Goal: Task Accomplishment & Management: Use online tool/utility

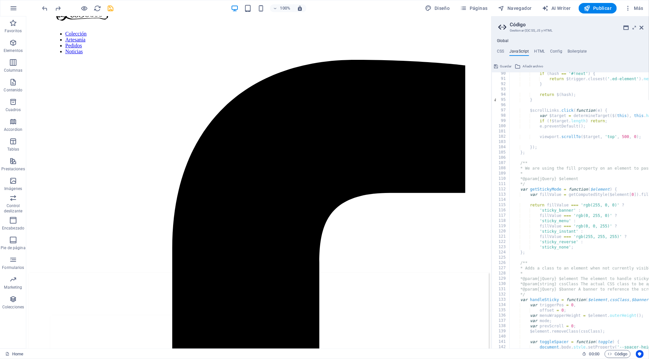
scroll to position [927, 0]
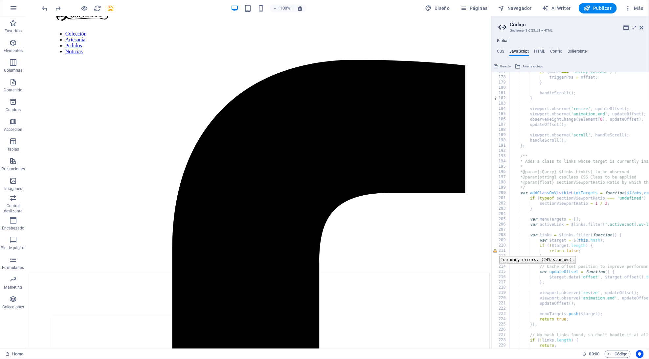
click at [494, 251] on div "211" at bounding box center [501, 250] width 18 height 5
type textarea "return false; }"
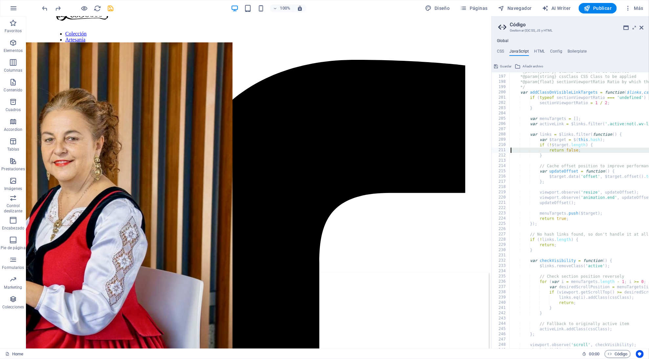
scroll to position [1034, 0]
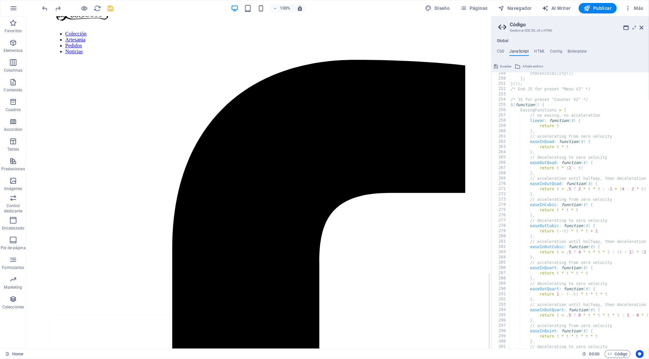
scroll to position [828, 0]
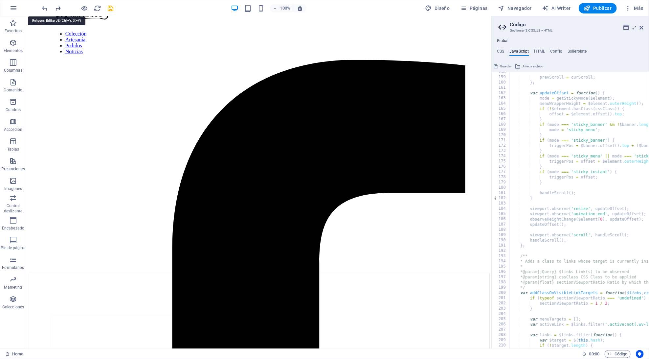
click at [58, 9] on icon "redo" at bounding box center [59, 9] width 8 height 8
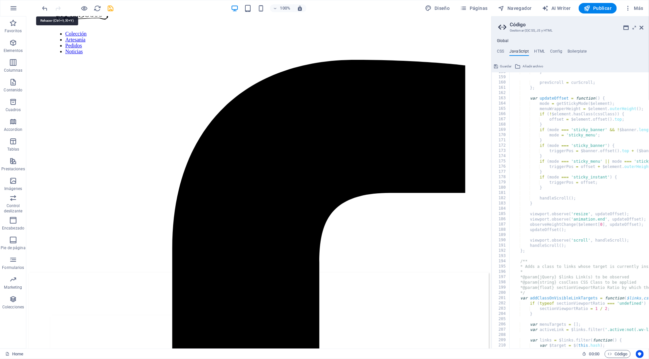
click at [58, 9] on div at bounding box center [78, 8] width 74 height 11
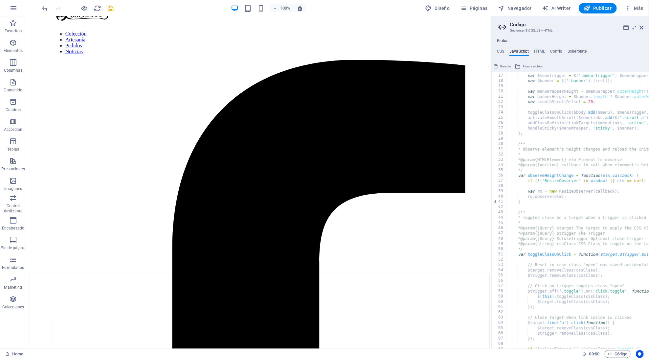
scroll to position [0, 0]
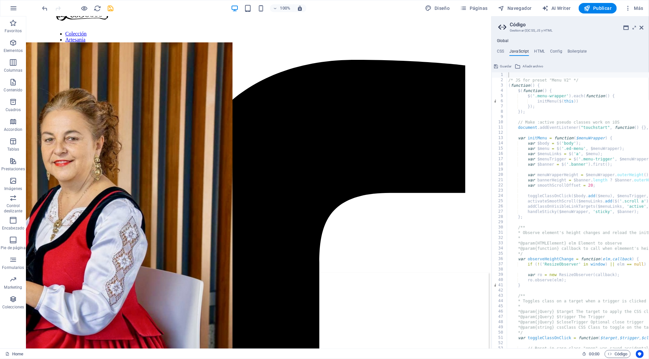
click at [49, 7] on div at bounding box center [78, 8] width 74 height 11
click at [47, 7] on icon "undo" at bounding box center [45, 9] width 8 height 8
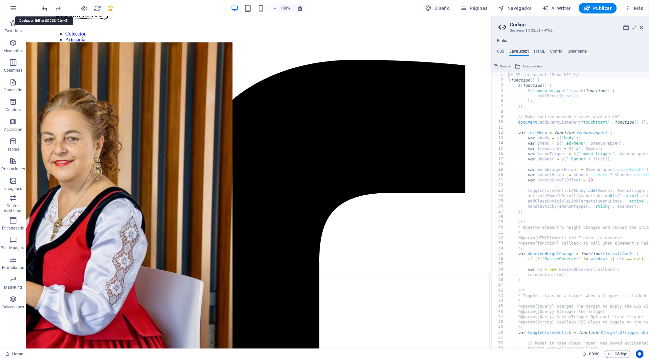
click at [47, 7] on icon "undo" at bounding box center [45, 9] width 8 height 8
click at [47, 7] on div at bounding box center [78, 8] width 74 height 11
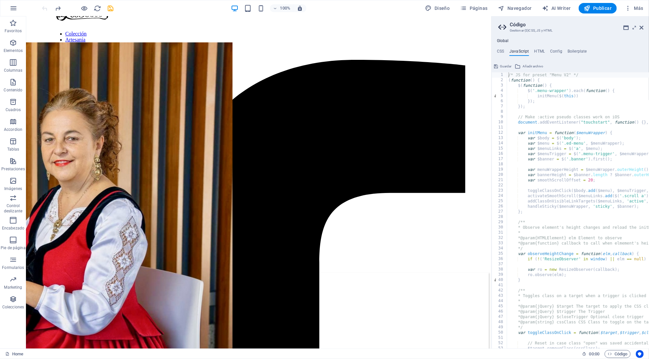
click at [47, 7] on div at bounding box center [78, 8] width 74 height 11
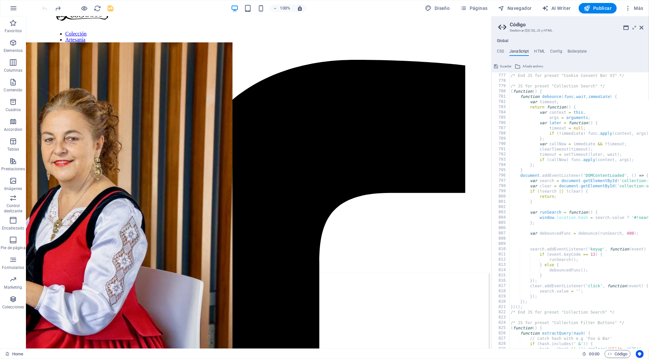
scroll to position [4102, 0]
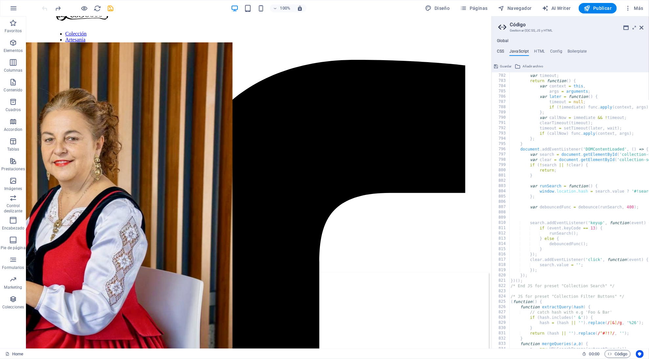
click at [502, 51] on h4 "CSS" at bounding box center [500, 52] width 7 height 7
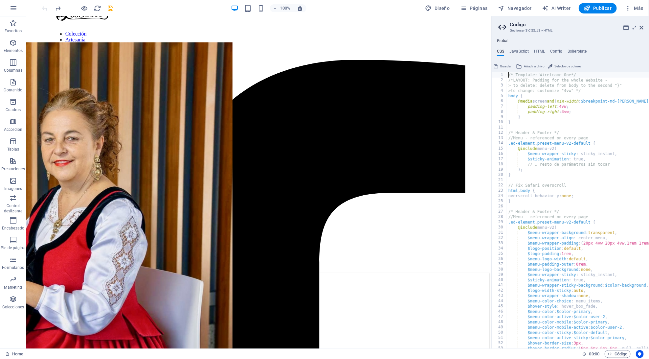
click at [502, 51] on h4 "CSS" at bounding box center [500, 52] width 7 height 7
click at [57, 10] on icon "redo" at bounding box center [59, 9] width 8 height 8
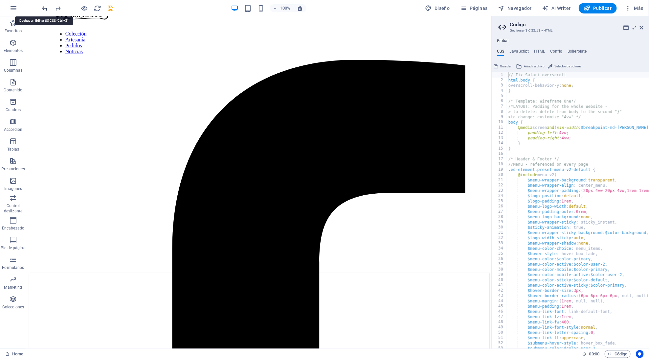
click at [41, 9] on icon "undo" at bounding box center [45, 9] width 8 height 8
click at [41, 9] on div at bounding box center [78, 8] width 74 height 11
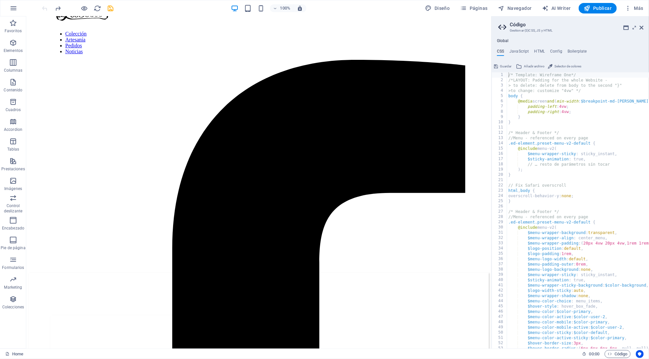
click at [41, 9] on div at bounding box center [78, 8] width 74 height 11
click at [113, 5] on icon "save" at bounding box center [111, 9] width 8 height 8
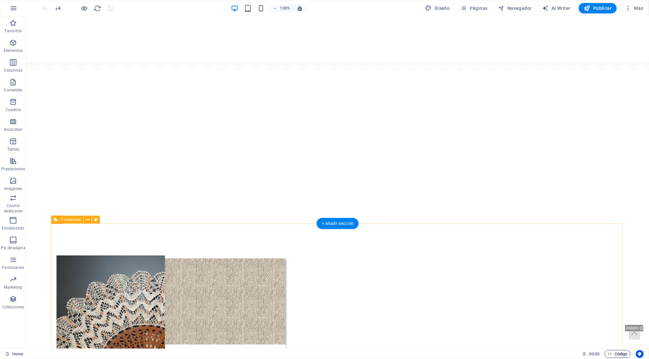
click at [610, 356] on icon "button" at bounding box center [610, 353] width 4 height 4
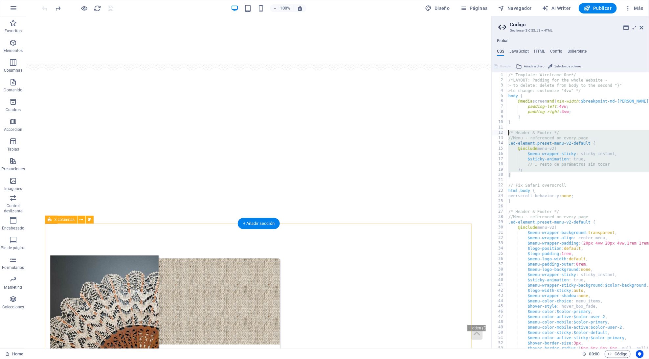
drag, startPoint x: 526, startPoint y: 177, endPoint x: 507, endPoint y: 132, distance: 48.4
click at [507, 132] on div "/* Template: Wireframe One*/ /*LAYOUT: Padding for the whole Website - > to del…" at bounding box center [626, 215] width 239 height 287
type textarea "/* Header & Footer */ //Menu - referenced on every page"
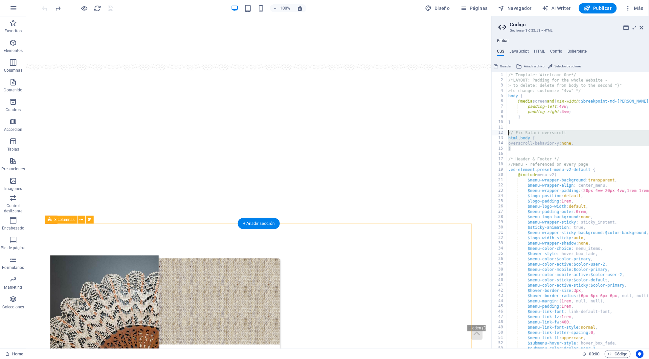
drag, startPoint x: 520, startPoint y: 148, endPoint x: 505, endPoint y: 134, distance: 20.7
click at [505, 134] on div "} 1 2 3 4 5 6 7 8 9 10 11 12 13 14 15 16 17 18 19 20 21 22 23 24 25 26 27 28 29…" at bounding box center [570, 210] width 157 height 276
type textarea "// Fix Safari overscroll html, body {"
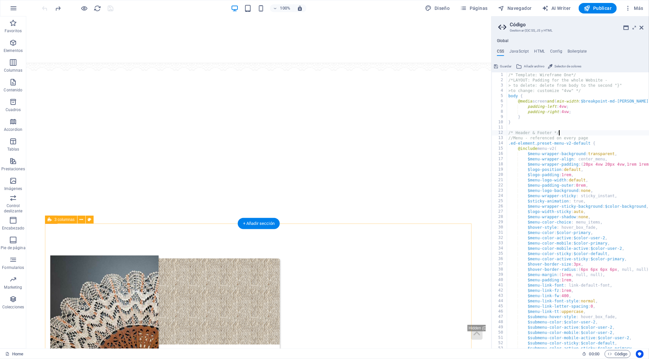
click at [582, 132] on div "/* Template: Wireframe One*/ /*LAYOUT: Padding for the whole Website - > to del…" at bounding box center [626, 215] width 239 height 287
type textarea "/* Header & Footer */"
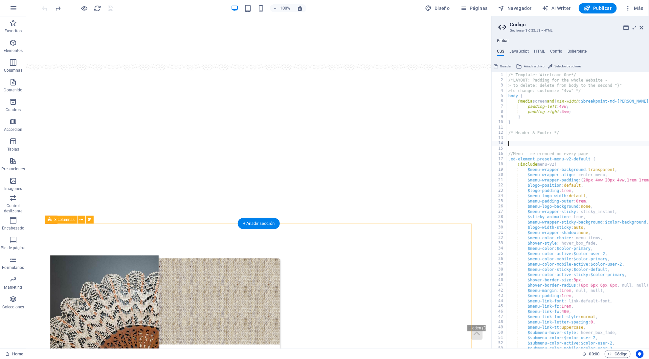
type textarea "}"
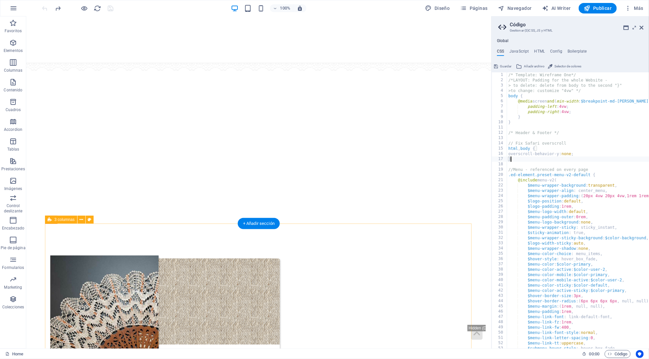
click at [608, 165] on div "/* Template: Wireframe One*/ /*LAYOUT: Padding for the whole Website - > to del…" at bounding box center [626, 215] width 239 height 287
click at [640, 28] on icon at bounding box center [642, 27] width 4 height 5
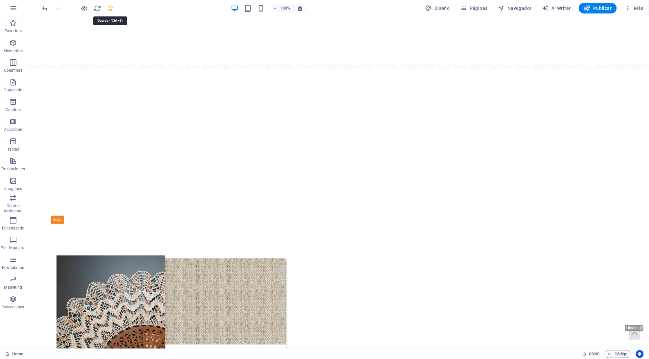
click at [112, 9] on icon "save" at bounding box center [111, 9] width 8 height 8
click at [584, 10] on icon "button" at bounding box center [587, 8] width 7 height 7
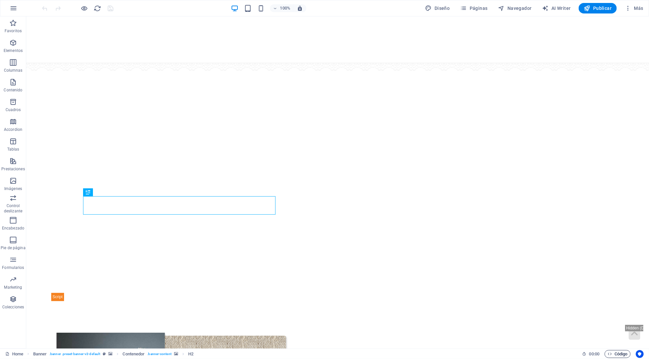
click at [616, 355] on span "Código" at bounding box center [618, 354] width 20 height 8
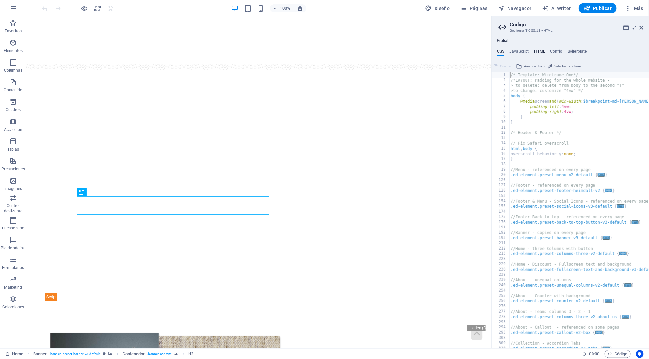
click at [538, 52] on h4 "HTML" at bounding box center [539, 52] width 11 height 7
type textarea "{{content}}"
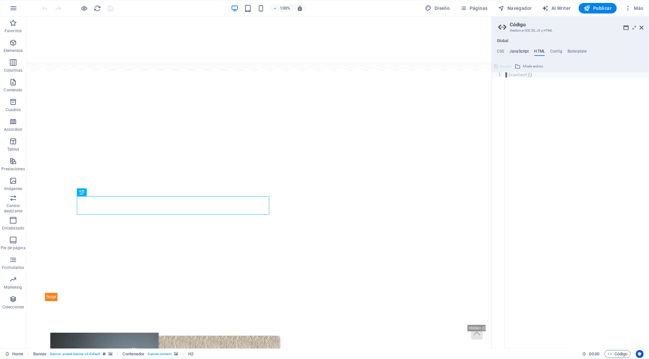
click at [522, 52] on h4 "JavaScript" at bounding box center [518, 52] width 19 height 7
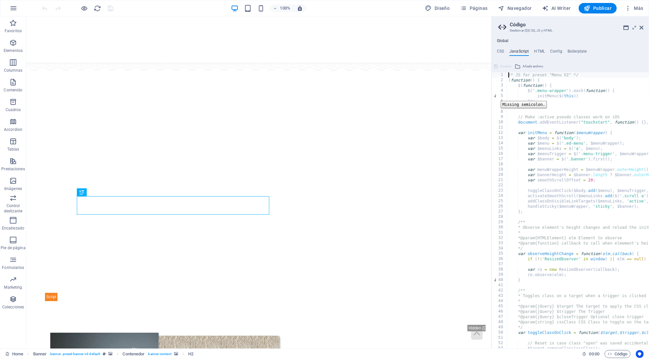
click at [496, 96] on div "5" at bounding box center [499, 95] width 15 height 5
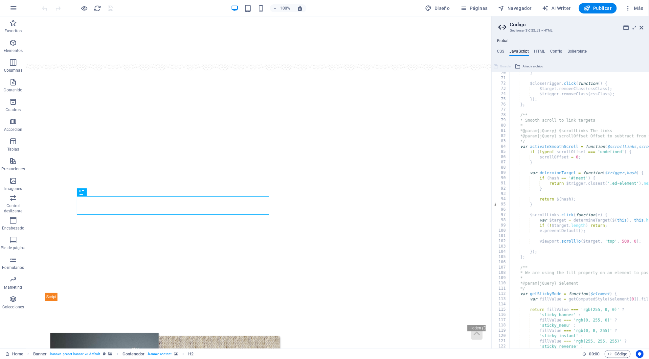
scroll to position [372, 0]
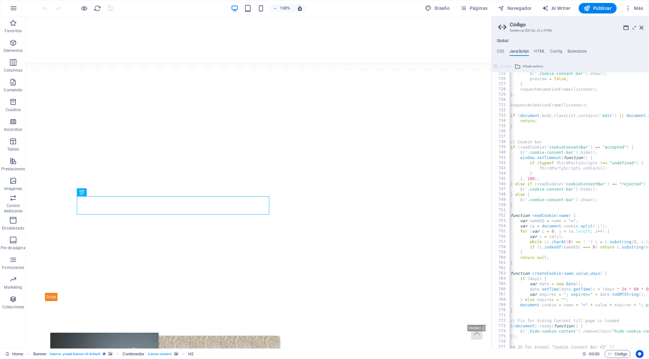
scroll to position [0, 0]
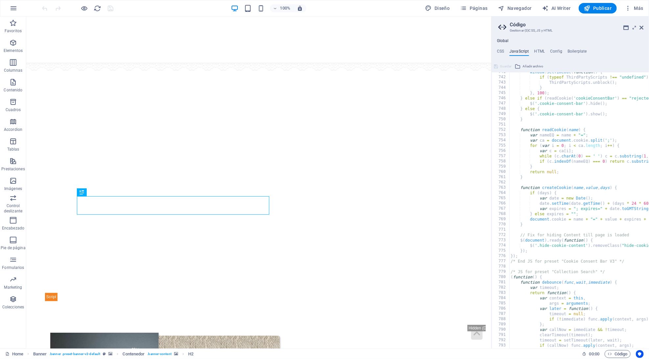
click at [588, 35] on div "Global CSS JavaScript HTML Config Boilerplate /* Template: Wireframe One*/ 1 2 …" at bounding box center [570, 190] width 157 height 315
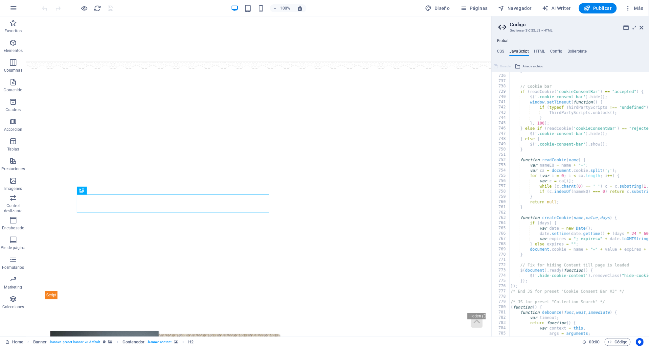
scroll to position [3852, 0]
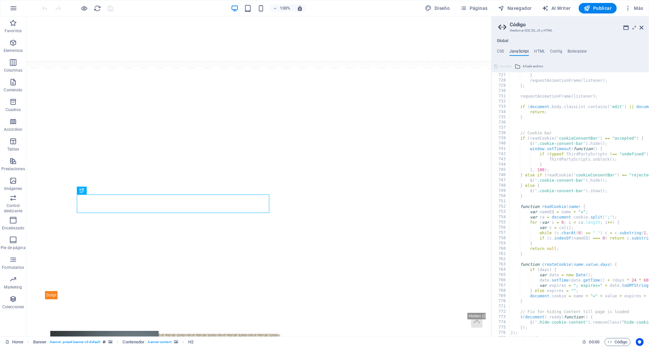
drag, startPoint x: 535, startPoint y: 197, endPoint x: 537, endPoint y: 187, distance: 10.6
paste textarea "}"
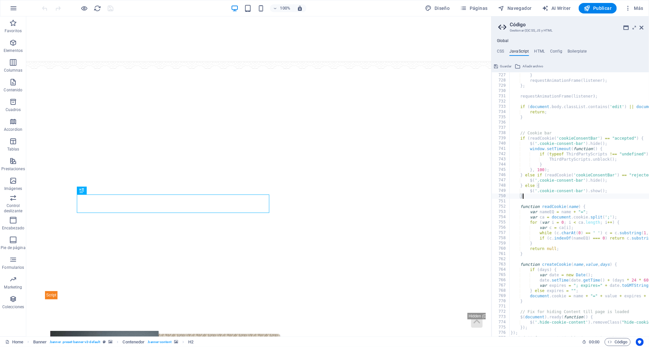
paste textarea "}"
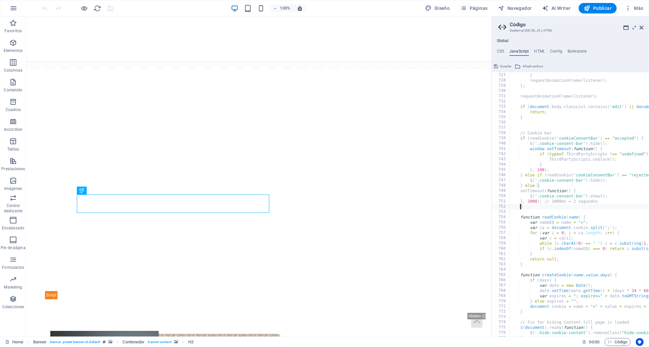
type textarea "setTimeout(function() {"
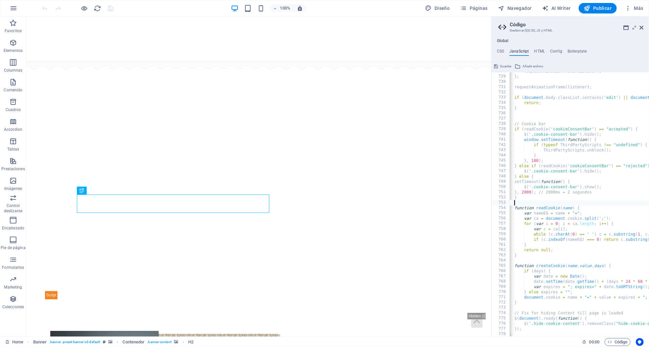
scroll to position [0, 0]
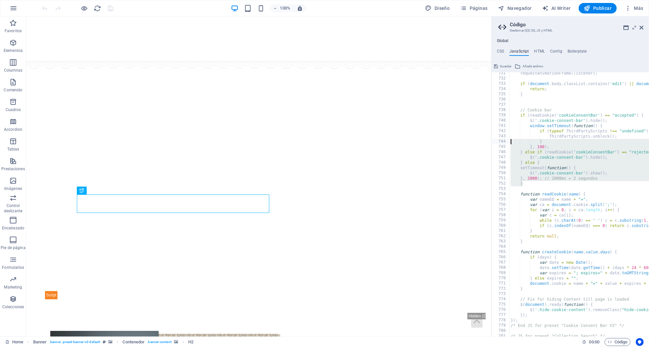
drag, startPoint x: 526, startPoint y: 182, endPoint x: 493, endPoint y: 144, distance: 50.7
click at [493, 144] on aside "Código Gestionar (S)CSS, JS y HTML Global CSS JavaScript HTML Config Boilerplat…" at bounding box center [570, 176] width 158 height 320
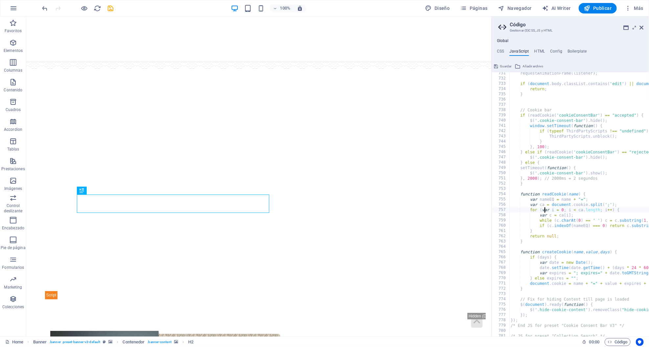
type textarea "}"
click at [642, 26] on icon at bounding box center [642, 27] width 4 height 5
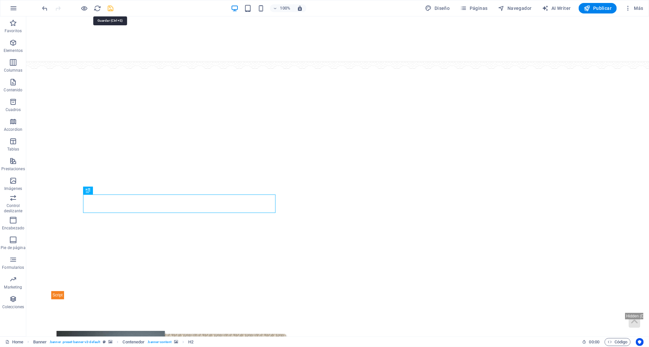
click at [109, 11] on icon "save" at bounding box center [111, 9] width 8 height 8
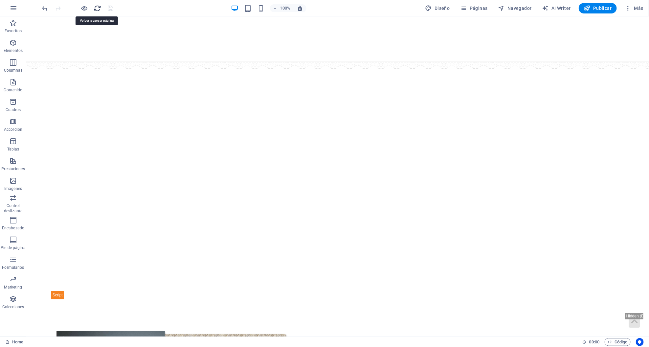
click at [101, 10] on icon "reload" at bounding box center [98, 9] width 8 height 8
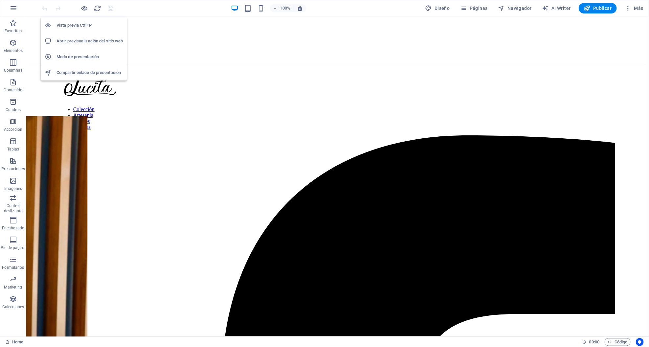
click at [84, 40] on h6 "Abrir previsualización del sitio web" at bounding box center [89, 41] width 66 height 8
click at [610, 340] on icon "button" at bounding box center [610, 342] width 4 height 4
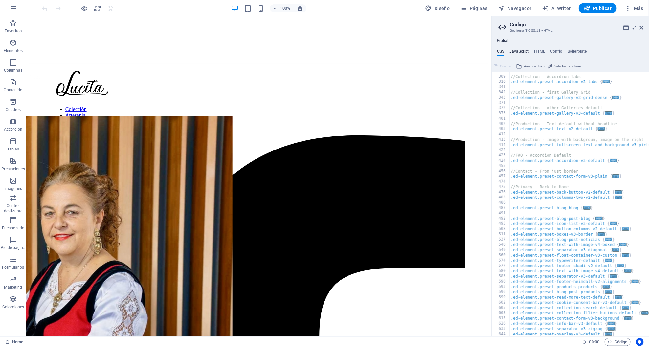
click at [519, 51] on h4 "JavaScript" at bounding box center [518, 52] width 19 height 7
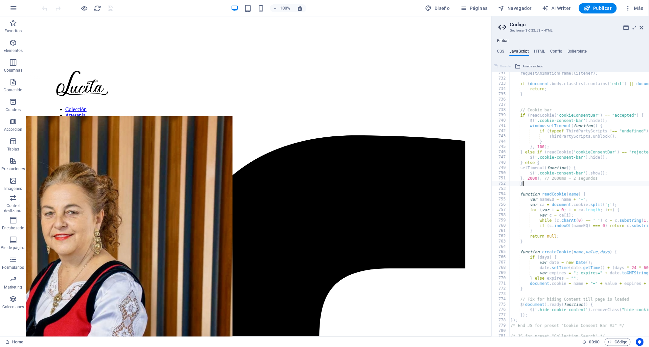
scroll to position [3837, 0]
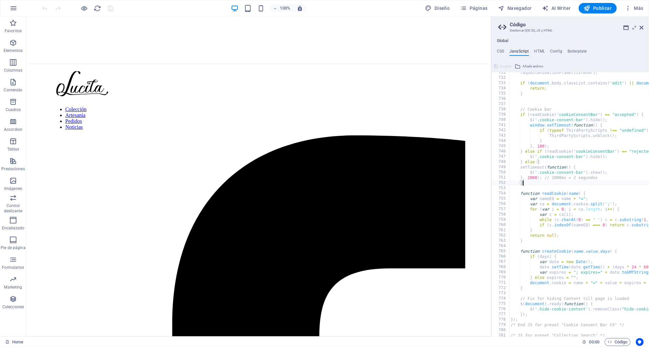
type textarea "$('.cookie-consent-bar').show(); }"
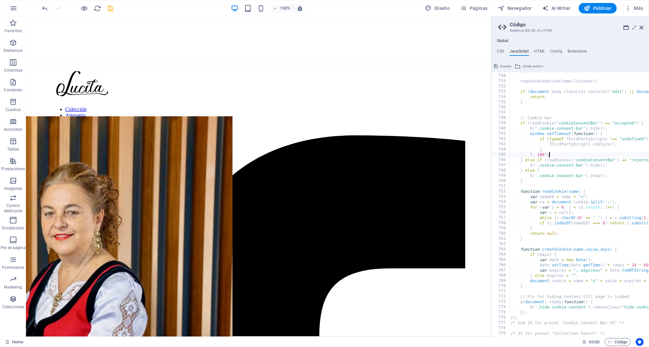
scroll to position [3829, 0]
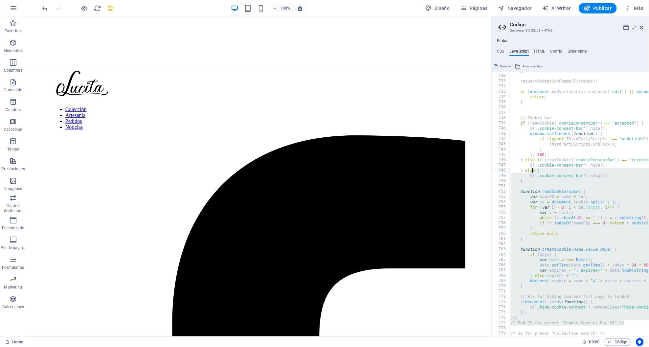
drag, startPoint x: 629, startPoint y: 322, endPoint x: 533, endPoint y: 169, distance: 181.2
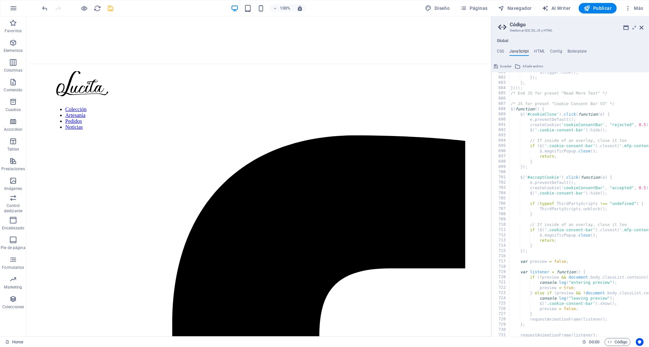
scroll to position [3559, 0]
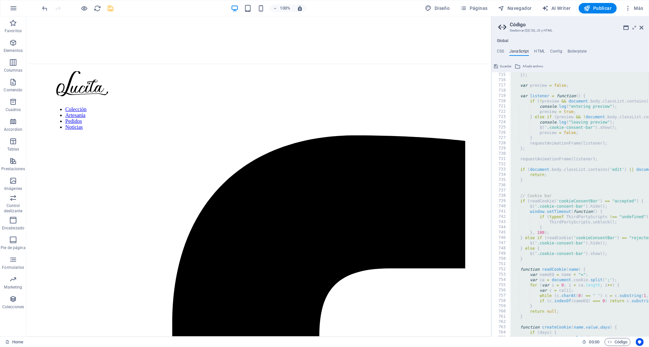
scroll to position [3754, 0]
paste textarea "End JS for preset "Cookie Consent Bar V3" */"
type textarea "/* End JS for preset "Cookie Consent Bar V3" */"
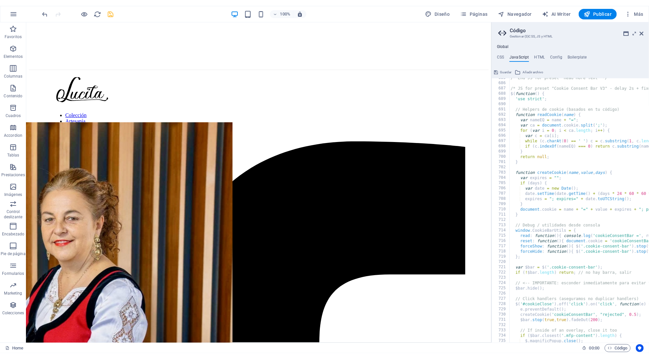
scroll to position [3597, 0]
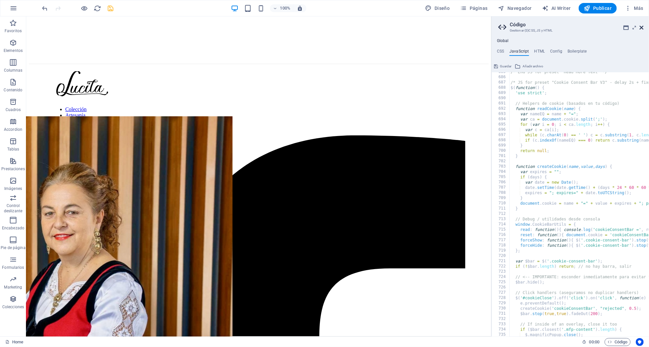
click at [640, 27] on icon at bounding box center [642, 27] width 4 height 5
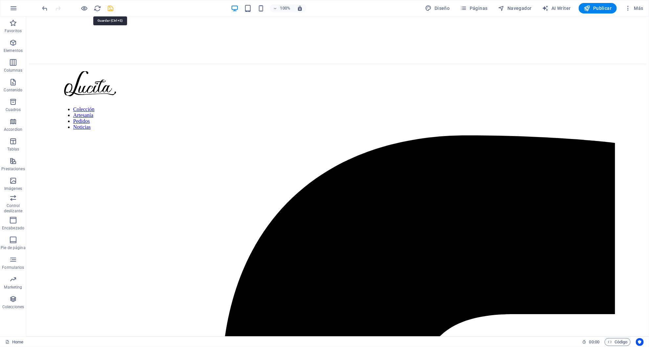
click at [109, 10] on icon "save" at bounding box center [111, 9] width 8 height 8
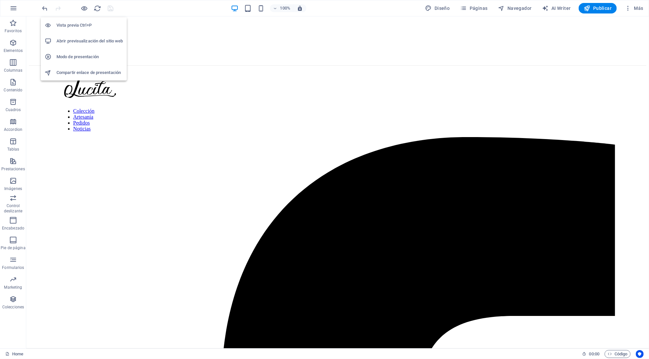
click at [89, 37] on h6 "Abrir previsualización del sitio web" at bounding box center [89, 41] width 66 height 8
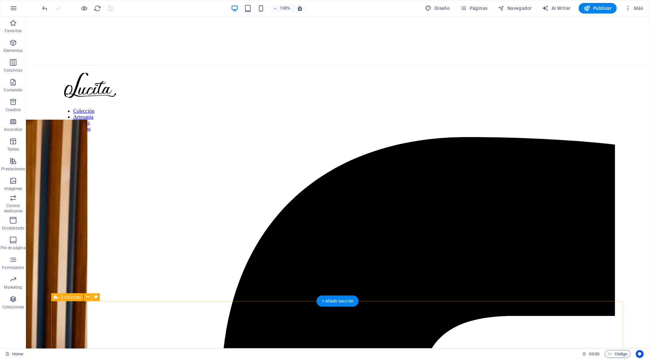
click at [616, 349] on div "Home 00 : 00 Código" at bounding box center [324, 353] width 649 height 11
click at [616, 353] on span "Código" at bounding box center [618, 354] width 20 height 8
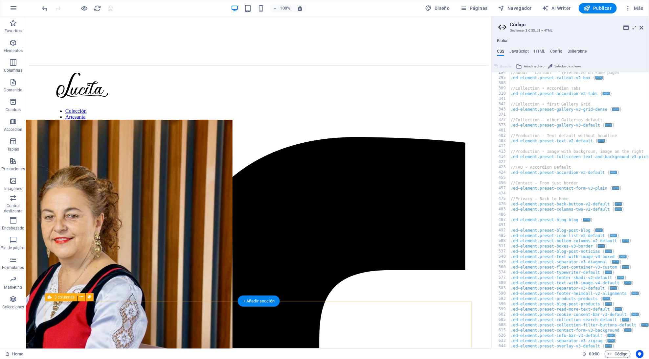
scroll to position [254, 0]
click at [524, 51] on h4 "JavaScript" at bounding box center [518, 52] width 19 height 7
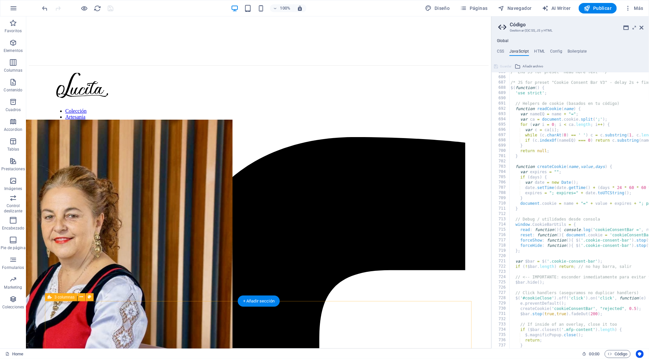
scroll to position [3597, 0]
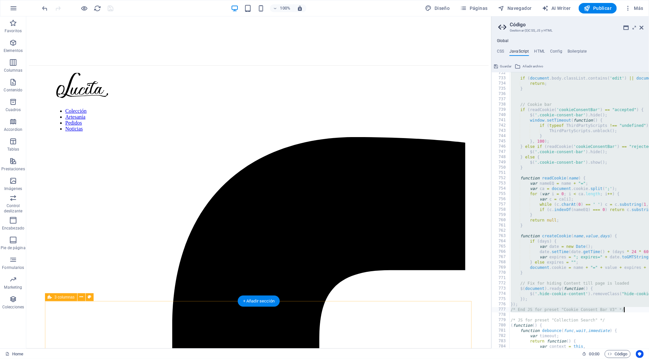
scroll to position [3844, 0]
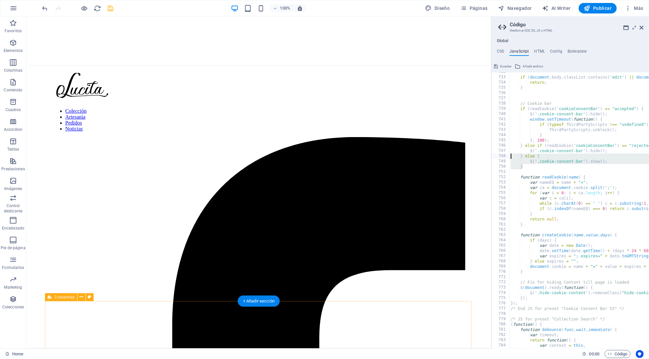
drag, startPoint x: 527, startPoint y: 166, endPoint x: 502, endPoint y: 157, distance: 26.3
click at [502, 157] on div "} 732 733 734 735 736 737 738 739 740 741 742 743 744 745 746 747 748 749 750 7…" at bounding box center [570, 210] width 157 height 276
paste textarea "}"
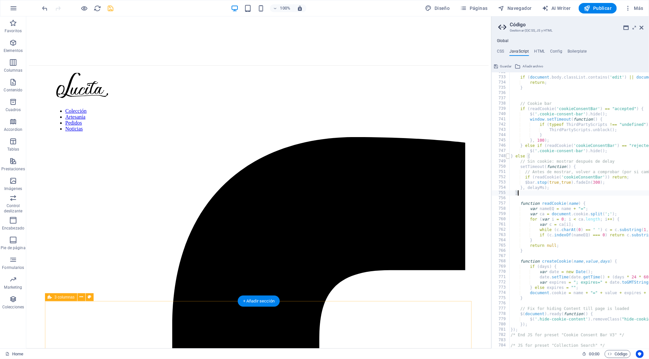
click at [508, 157] on span at bounding box center [508, 155] width 4 height 5
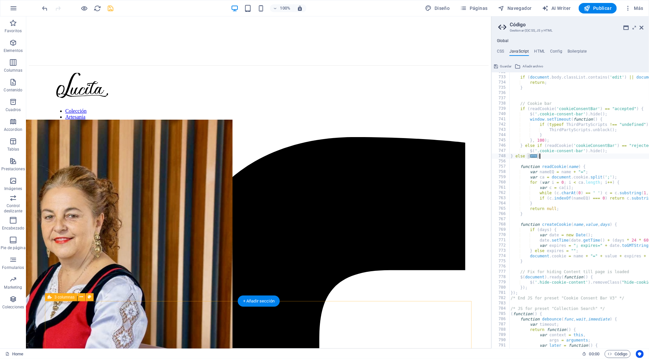
click at [532, 156] on span "..." at bounding box center [533, 156] width 7 height 4
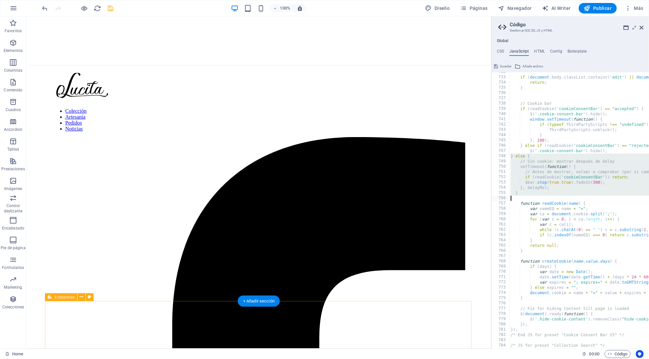
type textarea "}"
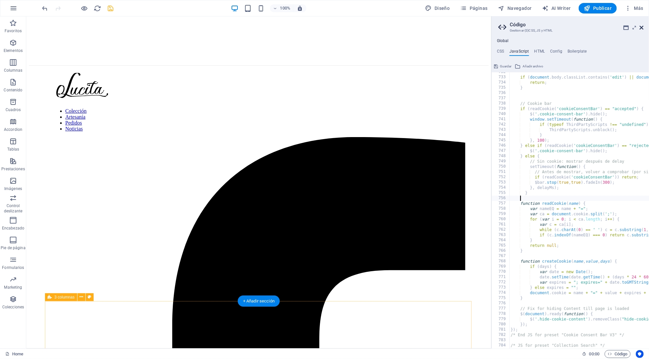
click at [640, 29] on icon at bounding box center [642, 27] width 4 height 5
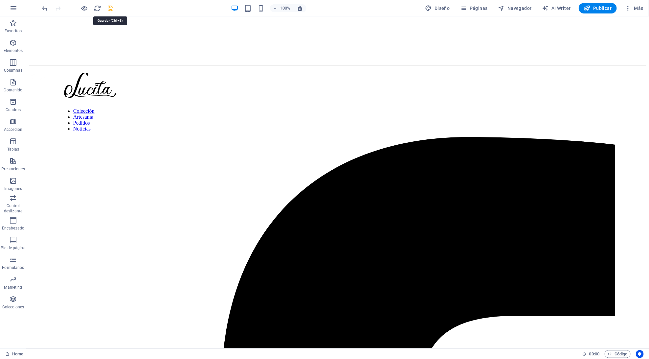
click at [110, 10] on icon "save" at bounding box center [111, 9] width 8 height 8
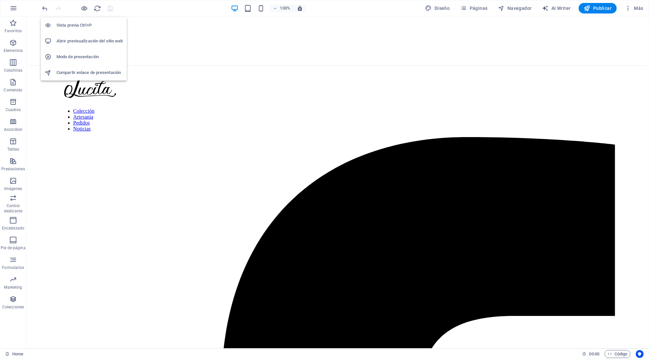
click at [81, 40] on h6 "Abrir previsualización del sitio web" at bounding box center [89, 41] width 66 height 8
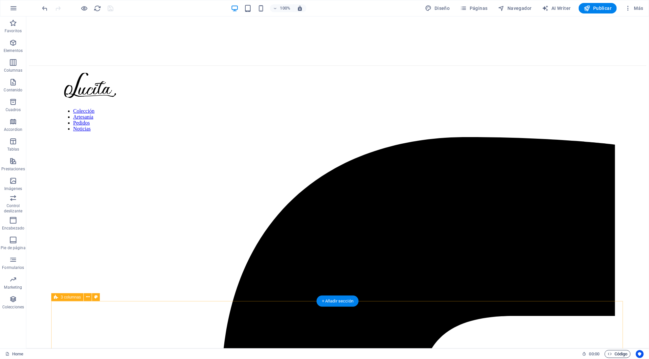
click at [611, 352] on icon "button" at bounding box center [610, 353] width 4 height 4
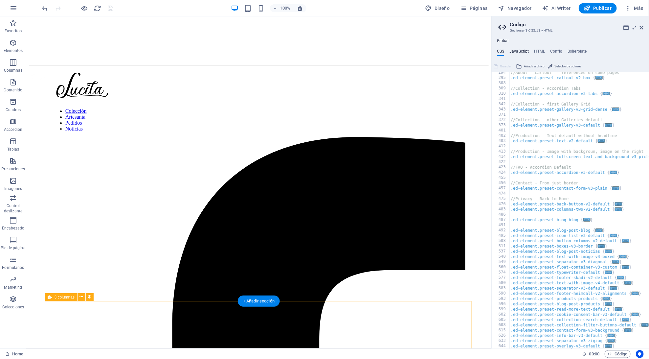
click at [520, 50] on h4 "JavaScript" at bounding box center [518, 52] width 19 height 7
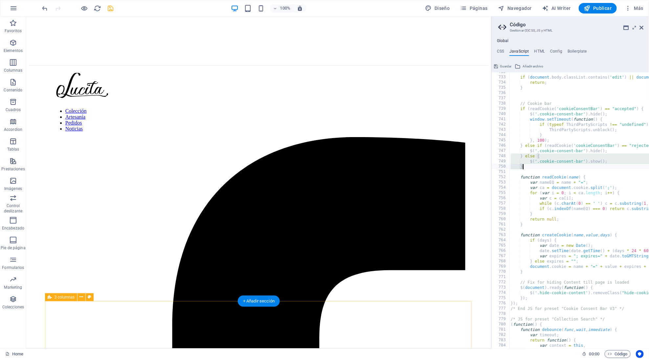
drag, startPoint x: 525, startPoint y: 166, endPoint x: 512, endPoint y: 154, distance: 17.7
paste textarea "}"
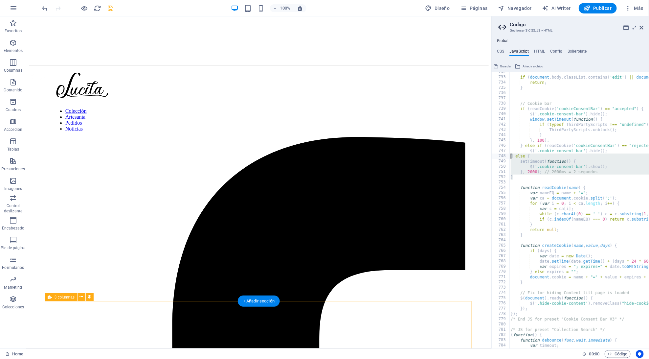
type textarea "} else { setTimeout(function() {"
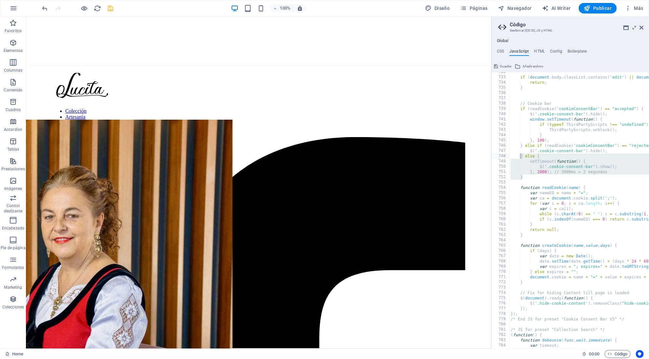
click at [113, 8] on icon "save" at bounding box center [111, 9] width 8 height 8
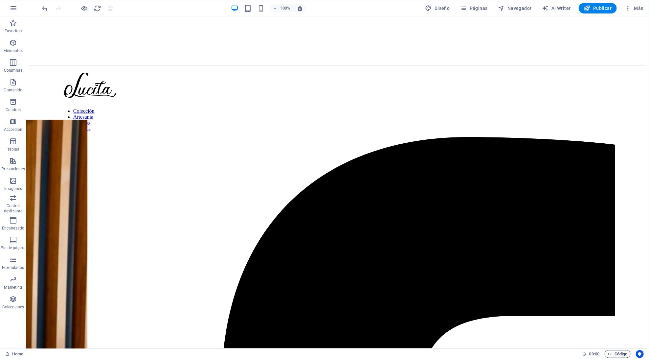
click at [620, 353] on span "Código" at bounding box center [618, 354] width 20 height 8
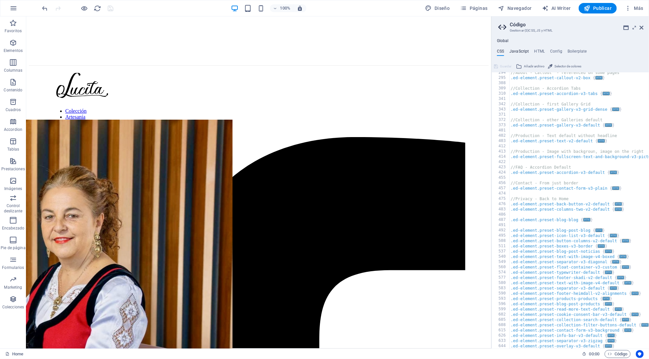
click at [520, 54] on h4 "JavaScript" at bounding box center [518, 52] width 19 height 7
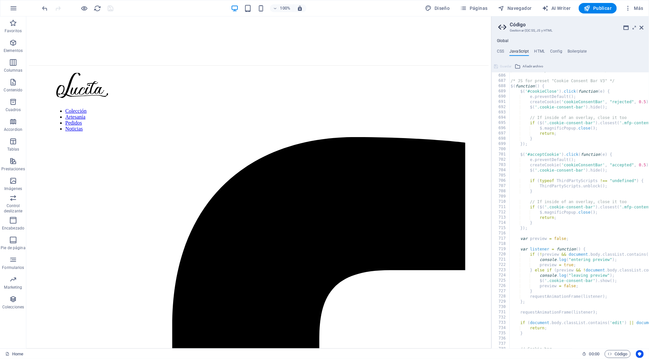
scroll to position [3595, 0]
type textarea "$(function() {"
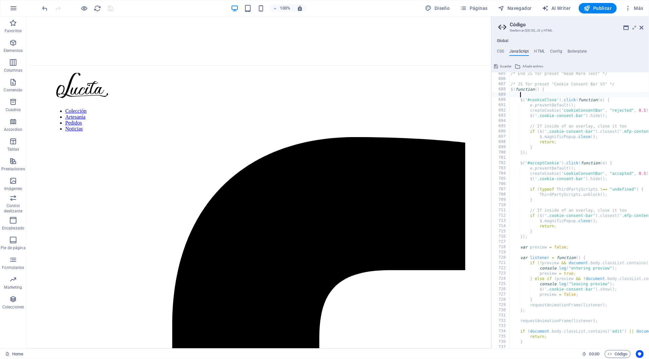
paste textarea "$('.cookie-consent-bar').hide();"
type textarea "$('.cookie-consent-bar').hide();"
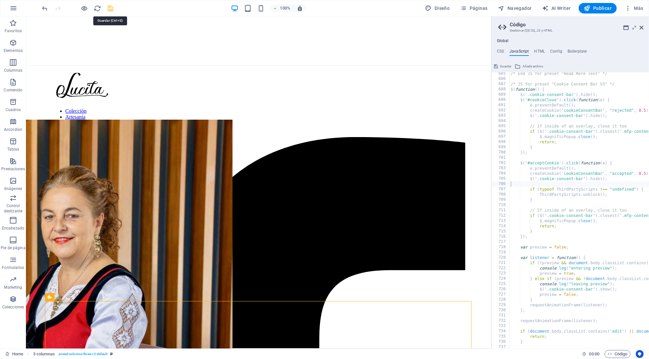
click at [111, 8] on icon "save" at bounding box center [111, 9] width 8 height 8
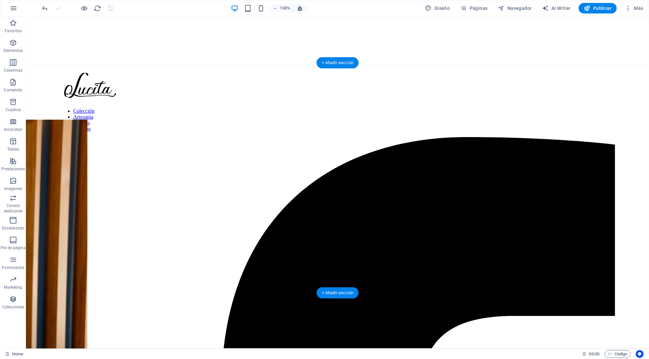
select select "px"
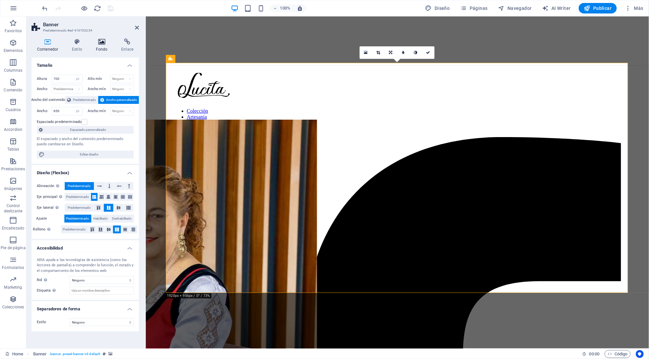
click at [104, 45] on h4 "Fondo" at bounding box center [103, 45] width 26 height 14
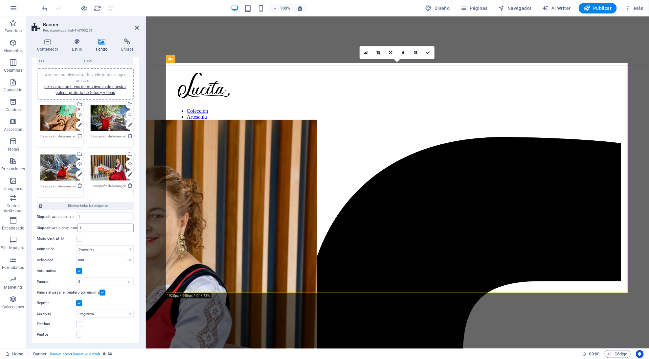
scroll to position [55, 0]
select select
click at [110, 11] on icon "save" at bounding box center [111, 9] width 8 height 8
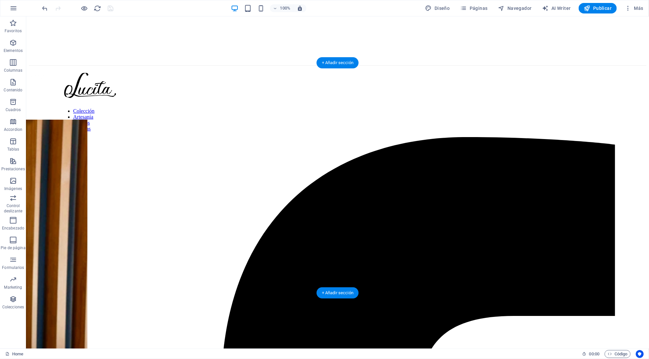
select select "ms"
select select "s"
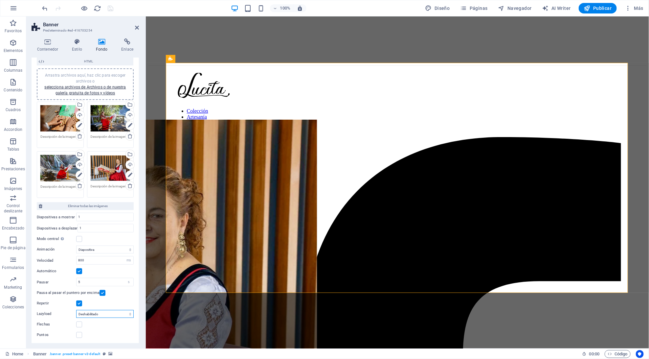
select select "ondemand"
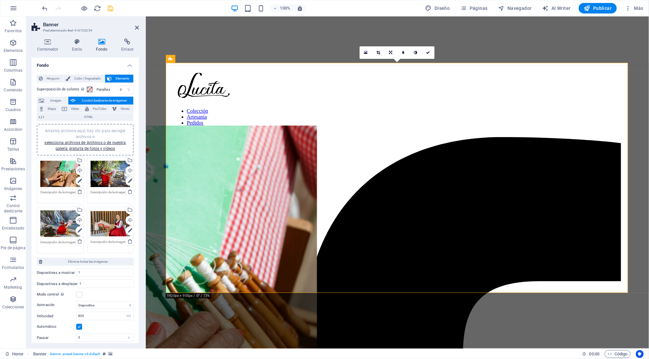
scroll to position [0, 0]
click at [135, 26] on icon at bounding box center [137, 27] width 4 height 5
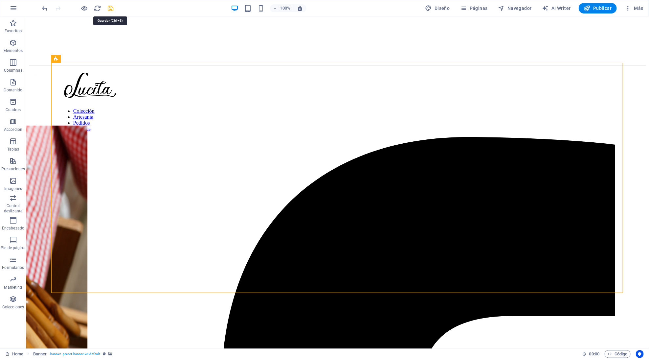
click at [114, 8] on icon "save" at bounding box center [111, 9] width 8 height 8
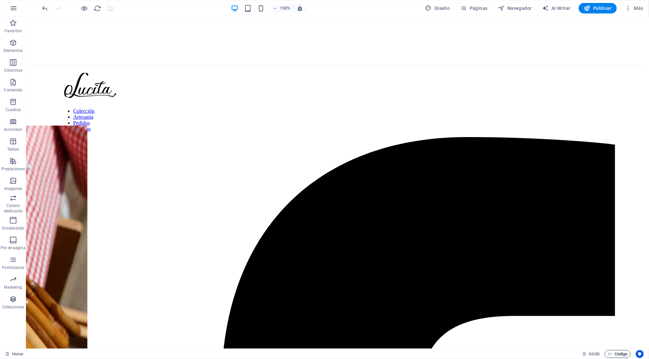
click at [624, 353] on span "Código" at bounding box center [618, 354] width 20 height 8
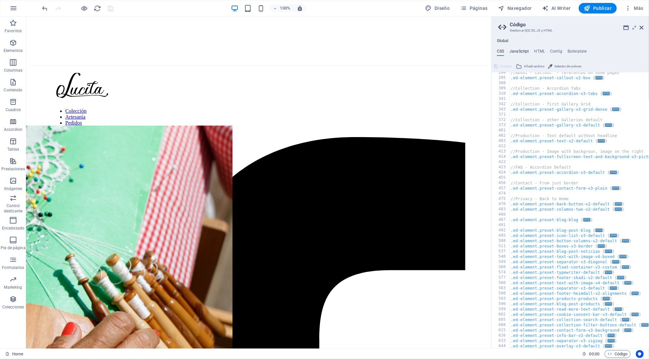
click at [519, 49] on h4 "JavaScript" at bounding box center [518, 52] width 19 height 7
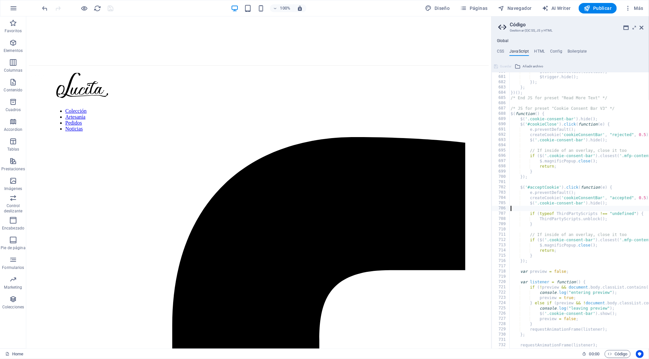
scroll to position [3570, 0]
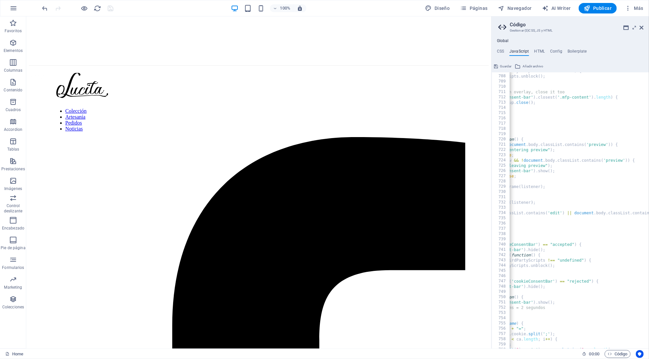
scroll to position [0, 51]
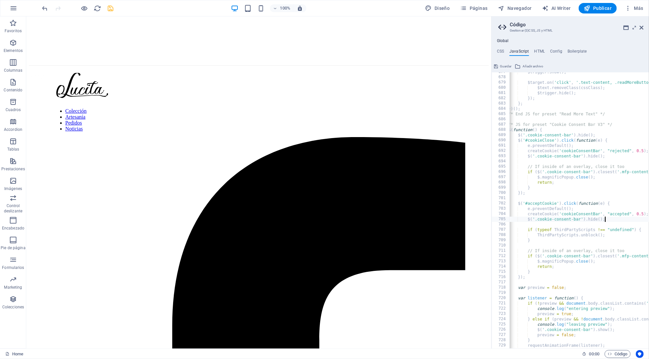
type textarea "$(function() {"
type textarea "/"
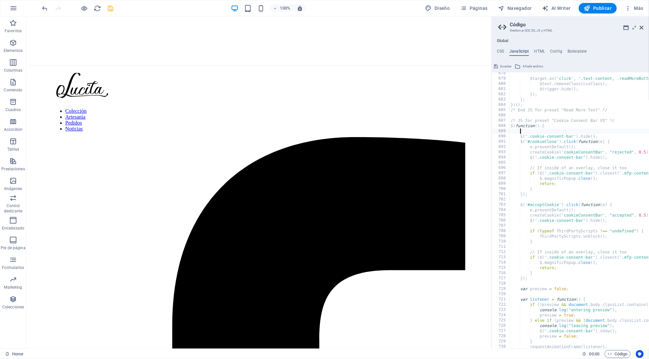
scroll to position [0, 0]
type textarea "$(function() {"
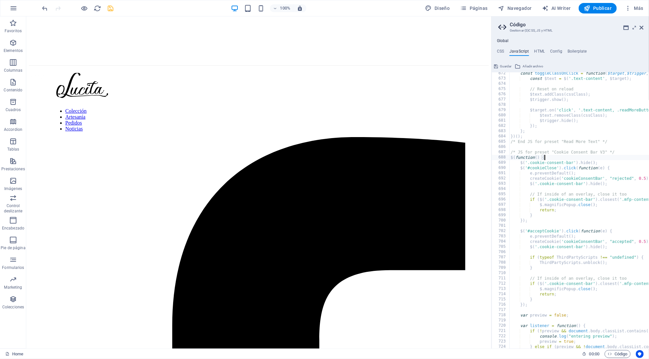
scroll to position [3526, 0]
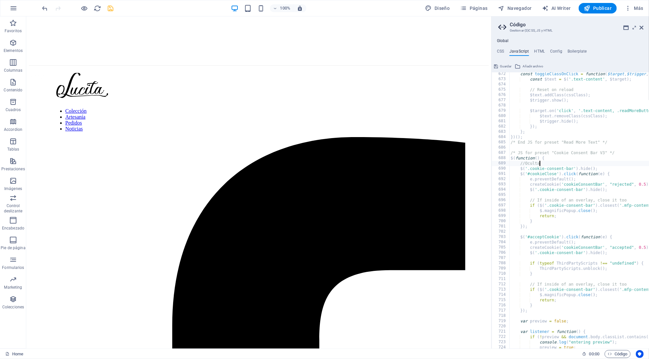
type textarea "//"
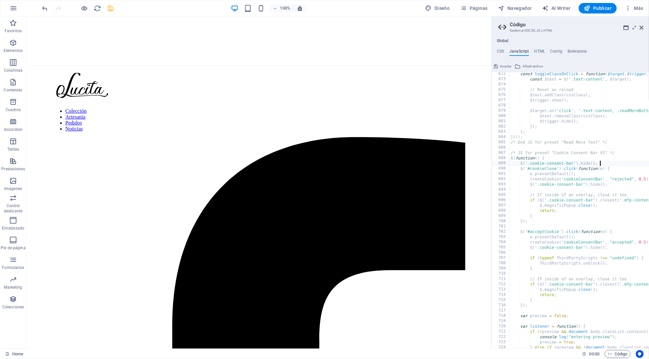
type textarea "$('.cookie-consent-bar').hide();"
type textarea "// If inside of an overlay, close it too"
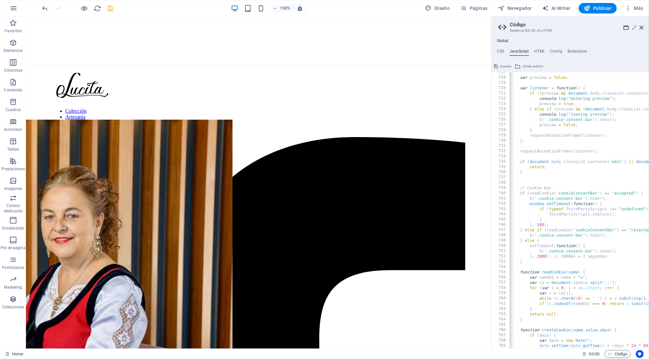
scroll to position [3765, 0]
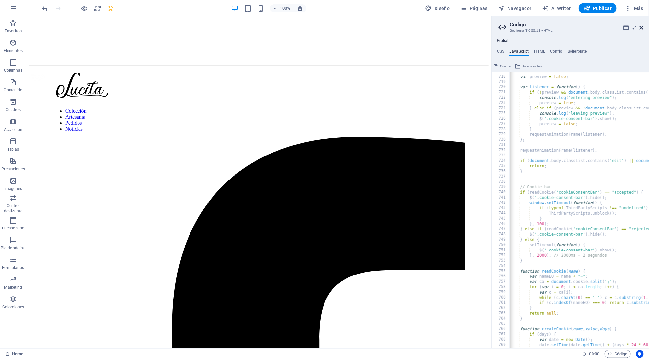
click at [641, 27] on icon at bounding box center [642, 27] width 4 height 5
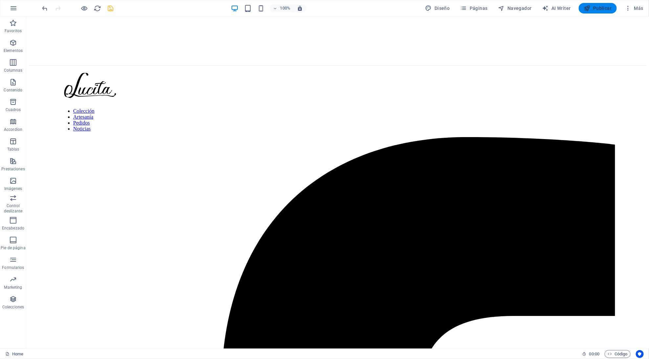
click at [592, 6] on span "Publicar" at bounding box center [598, 8] width 28 height 7
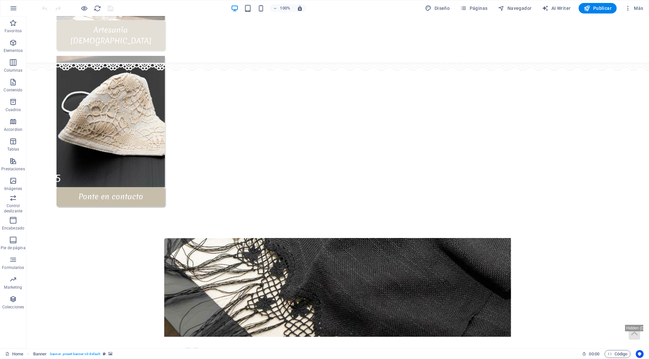
scroll to position [633, 0]
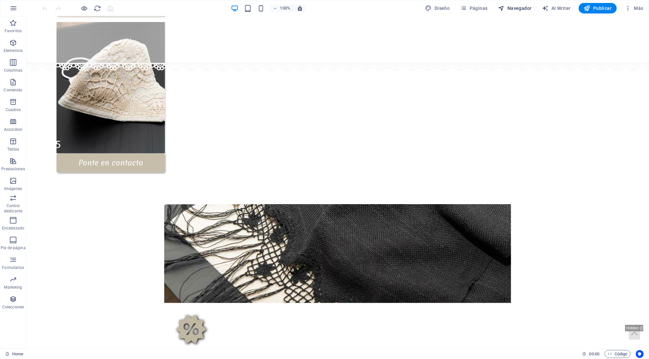
click at [529, 10] on span "Navegador" at bounding box center [514, 8] width 33 height 7
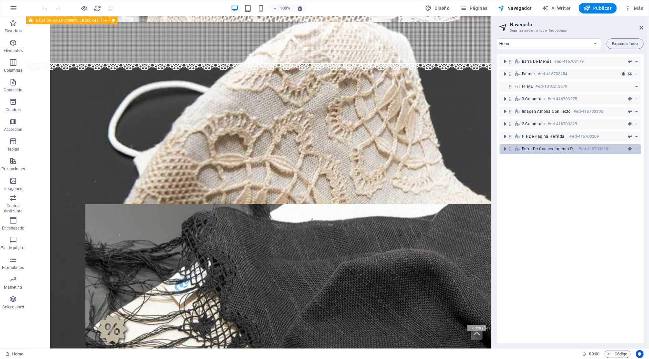
click at [564, 152] on div "Barra de consentimiento de cookies #ed-416703398" at bounding box center [570, 149] width 142 height 10
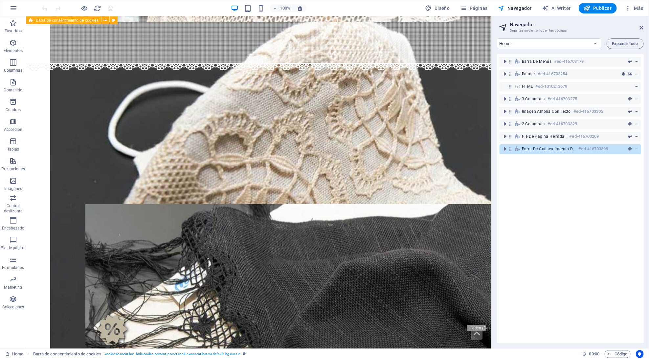
click at [564, 152] on div "Barra de consentimiento de cookies #ed-416703398" at bounding box center [570, 149] width 142 height 10
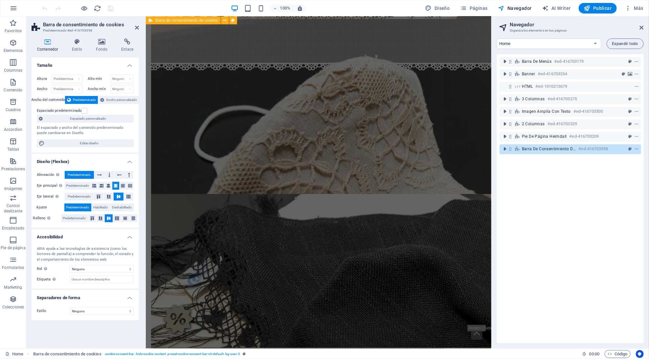
scroll to position [631, 0]
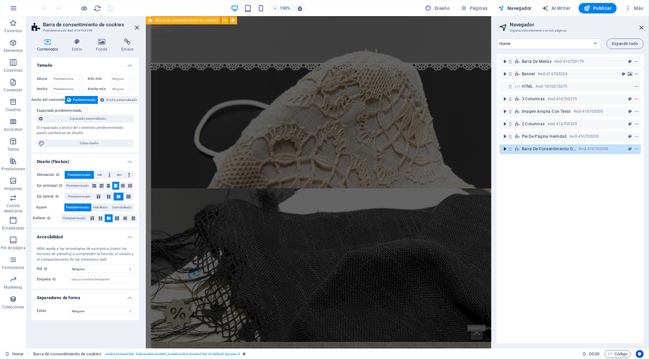
click at [503, 151] on icon "toggle-expand" at bounding box center [504, 148] width 7 height 7
click at [642, 29] on icon at bounding box center [642, 27] width 4 height 5
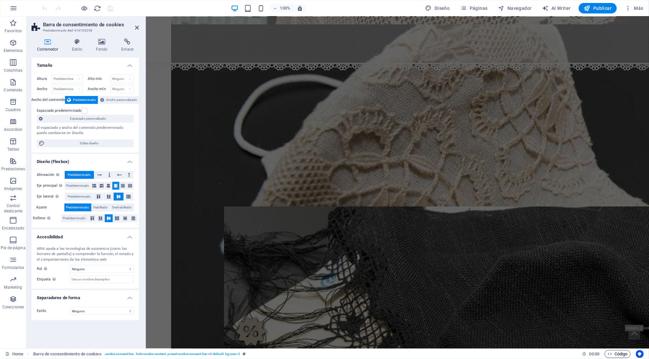
click at [613, 350] on span "Código" at bounding box center [618, 354] width 20 height 8
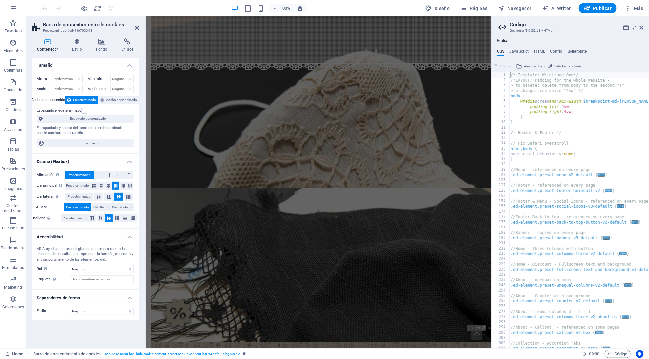
click at [520, 45] on div "Global CSS JavaScript HTML Config Boilerplate /* Template: Wireframe One*/ 1 2 …" at bounding box center [570, 193] width 157 height 310
click at [519, 50] on h4 "JavaScript" at bounding box center [518, 52] width 19 height 7
type textarea "/* JS for preset "Menu V2" */"
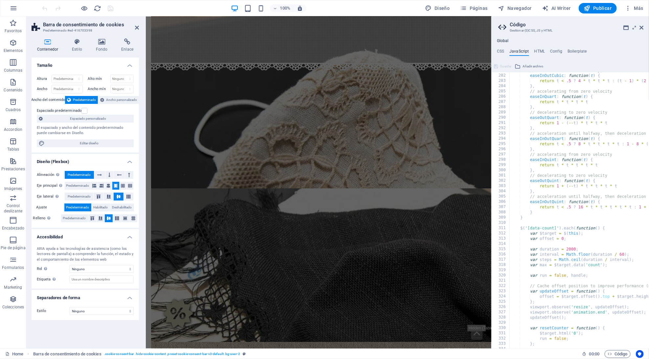
scroll to position [1475, 0]
